Goal: Information Seeking & Learning: Find specific fact

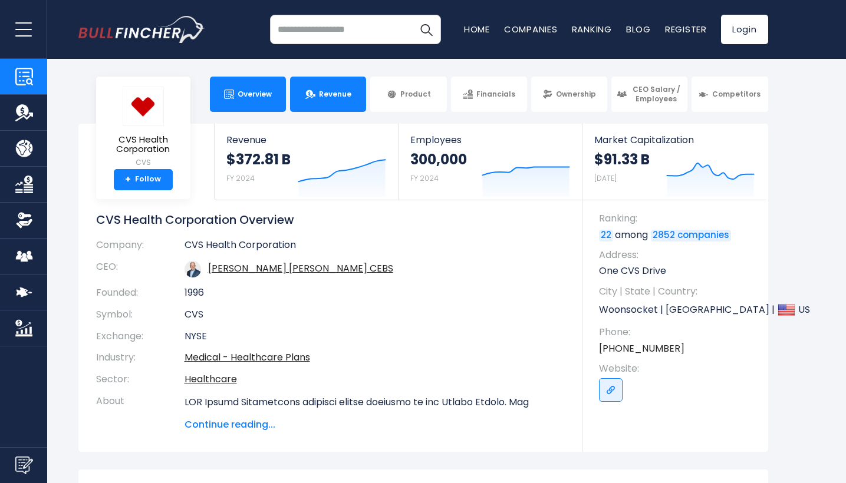
scroll to position [-1, 0]
click at [321, 106] on link "Revenue" at bounding box center [328, 94] width 76 height 35
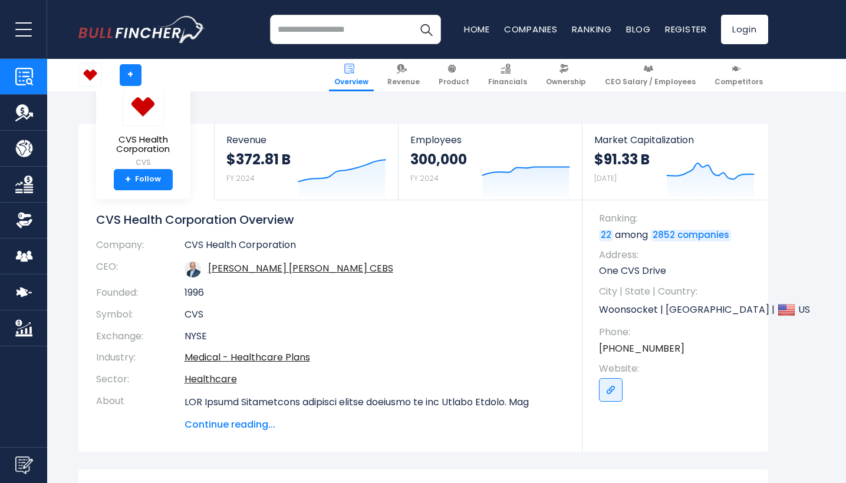
scroll to position [305, 0]
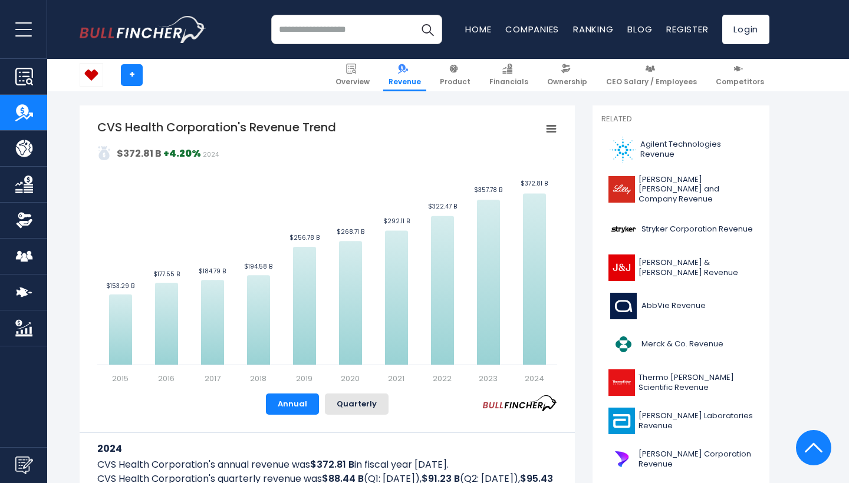
scroll to position [261, 0]
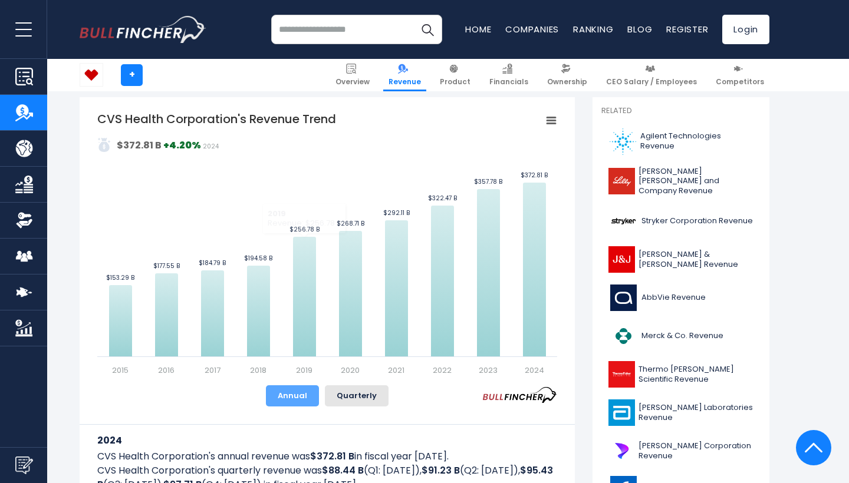
click at [307, 395] on button "Annual" at bounding box center [292, 395] width 53 height 21
click at [340, 400] on button "Quarterly" at bounding box center [357, 395] width 64 height 21
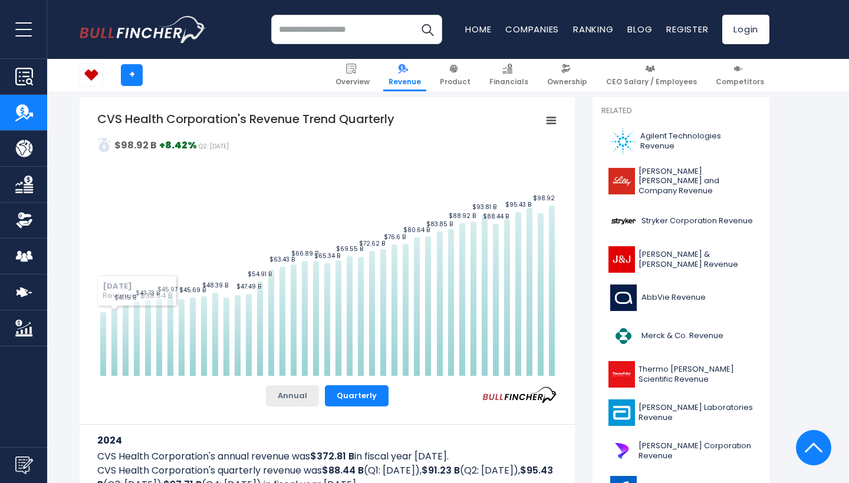
click at [273, 398] on button "Annual" at bounding box center [292, 395] width 53 height 21
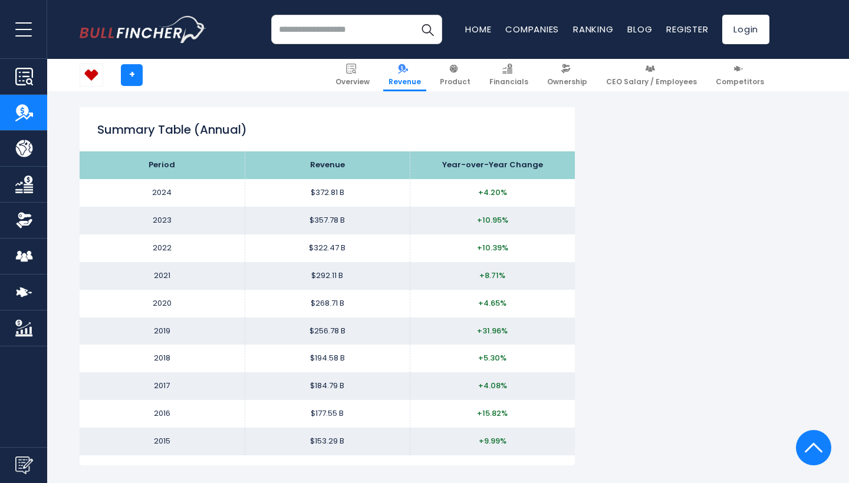
scroll to position [1235, 0]
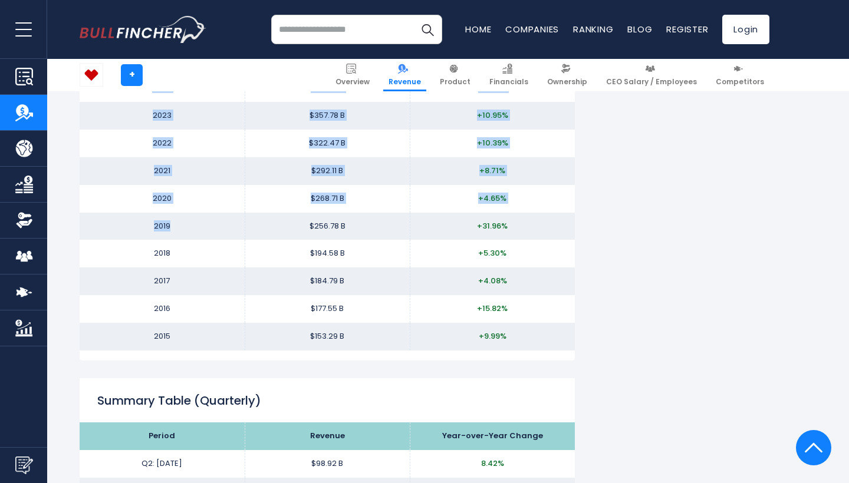
drag, startPoint x: 167, startPoint y: 348, endPoint x: 113, endPoint y: 219, distance: 139.2
click at [113, 221] on div "Period Revenue Year-over-Year Change 2024 $372.81 B +4.20% 2023 $357.78 B +10.9…" at bounding box center [327, 204] width 460 height 314
click at [113, 219] on td "2019" at bounding box center [162, 227] width 165 height 28
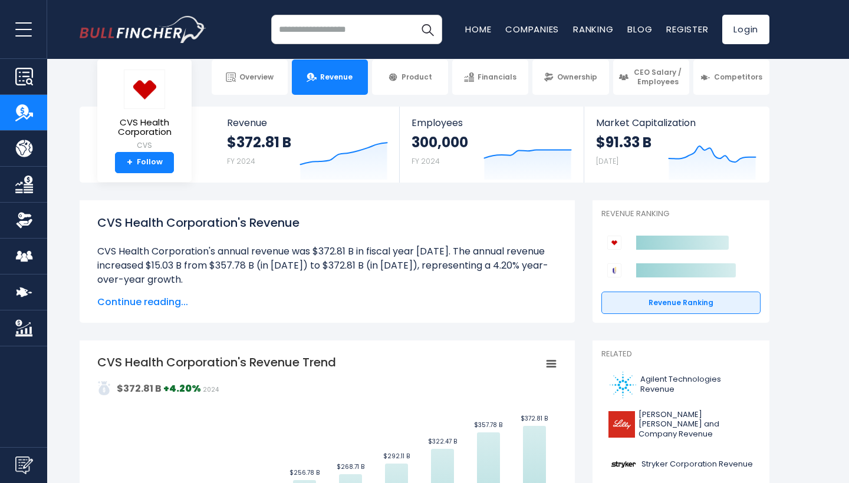
scroll to position [12, 0]
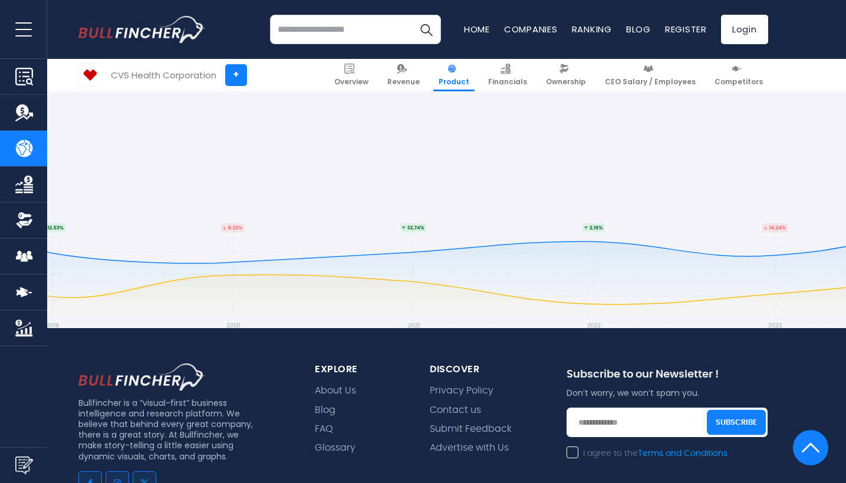
scroll to position [2566, 0]
